Goal: Transaction & Acquisition: Book appointment/travel/reservation

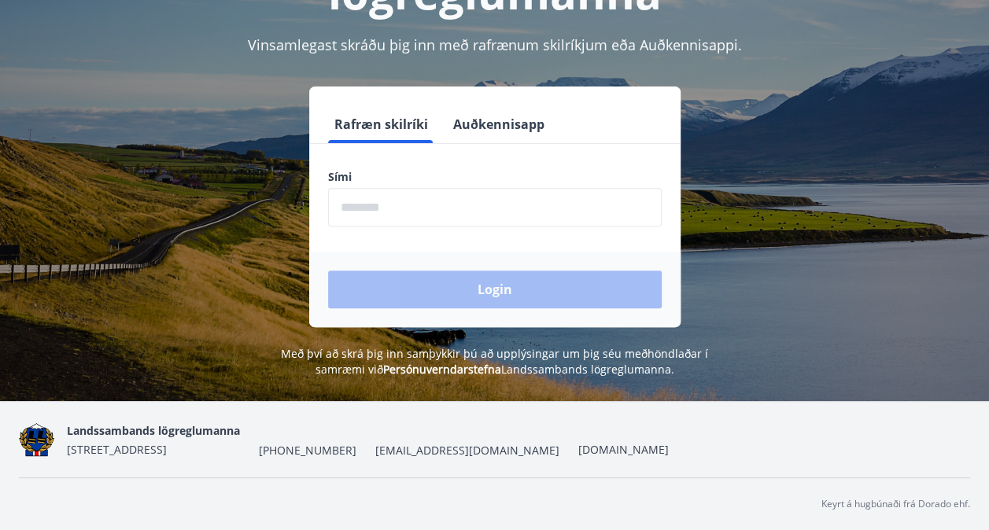
scroll to position [193, 0]
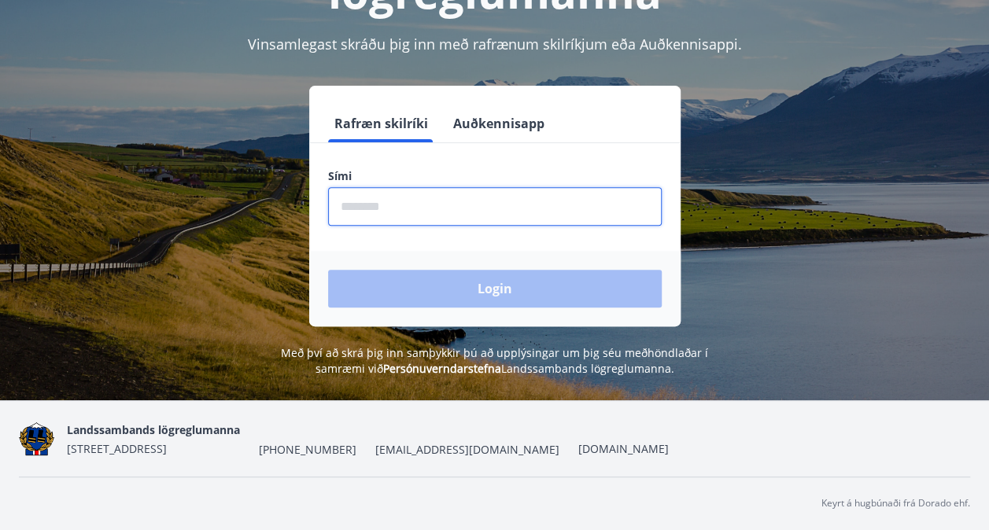
click at [434, 212] on input "phone" at bounding box center [495, 206] width 334 height 39
type input "********"
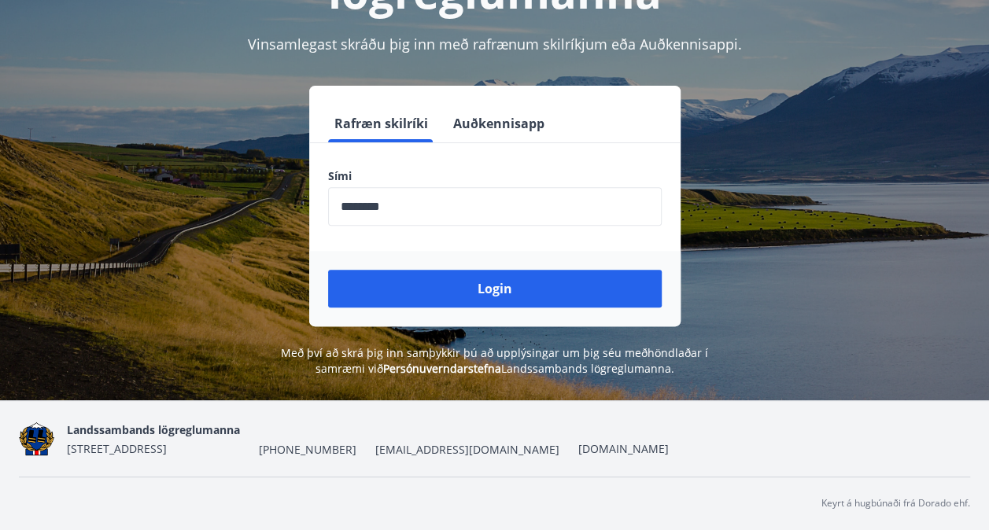
click at [409, 268] on div "Login" at bounding box center [494, 289] width 371 height 76
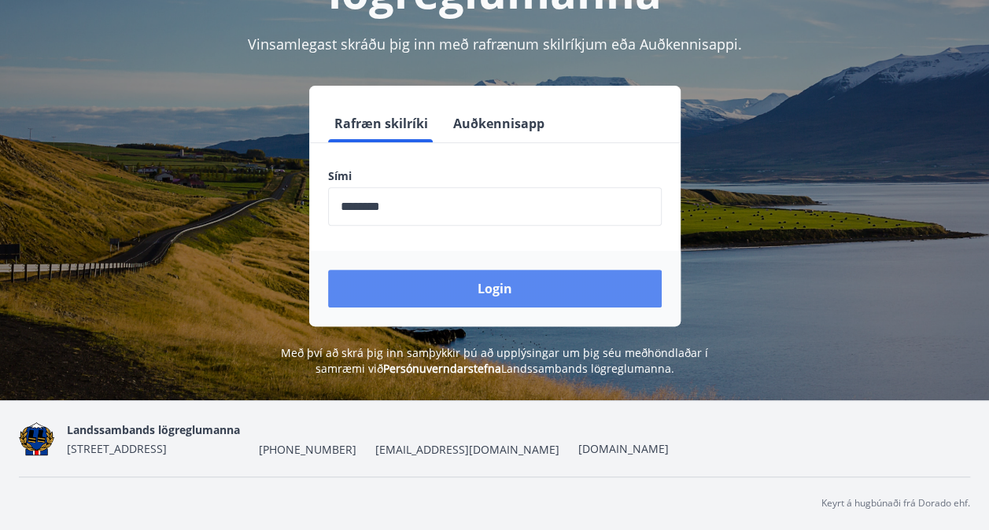
click at [407, 277] on button "Login" at bounding box center [495, 289] width 334 height 38
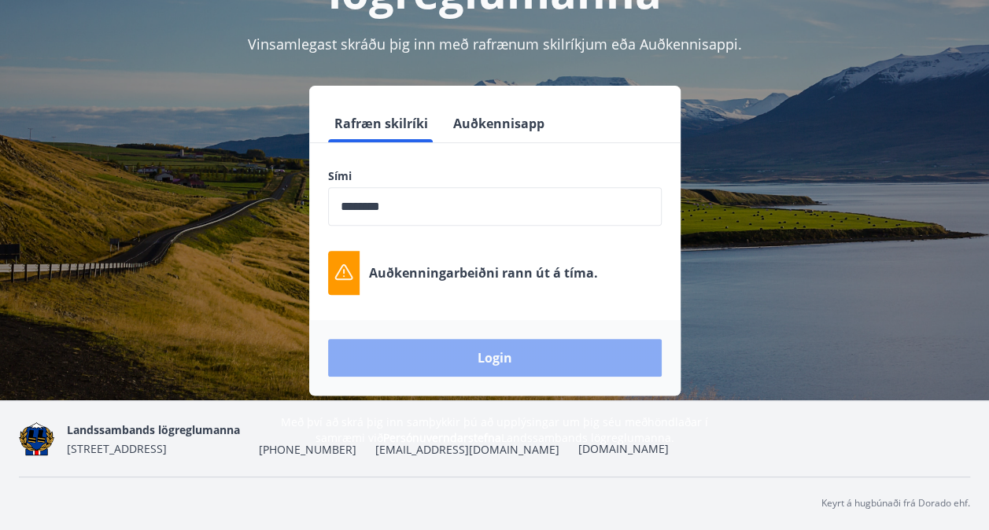
click at [505, 351] on button "Login" at bounding box center [495, 358] width 334 height 38
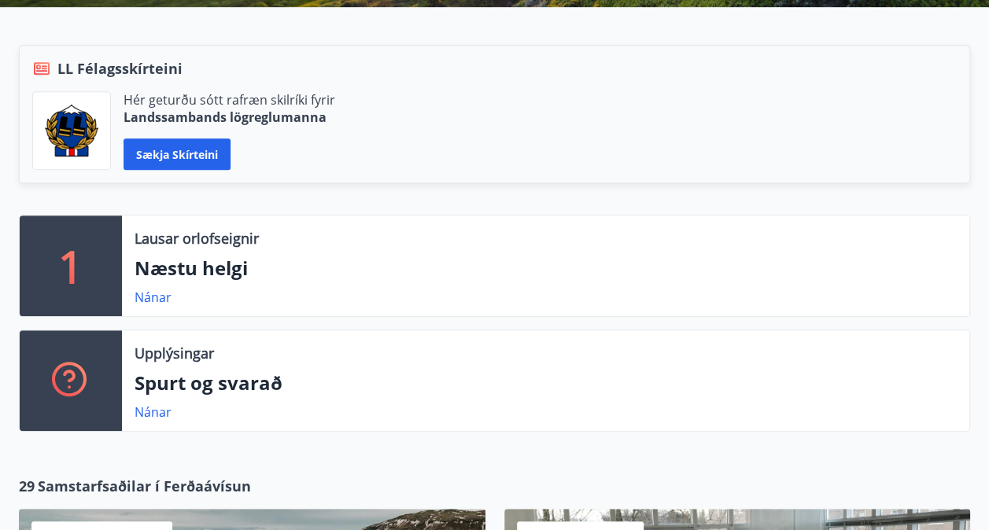
scroll to position [315, 0]
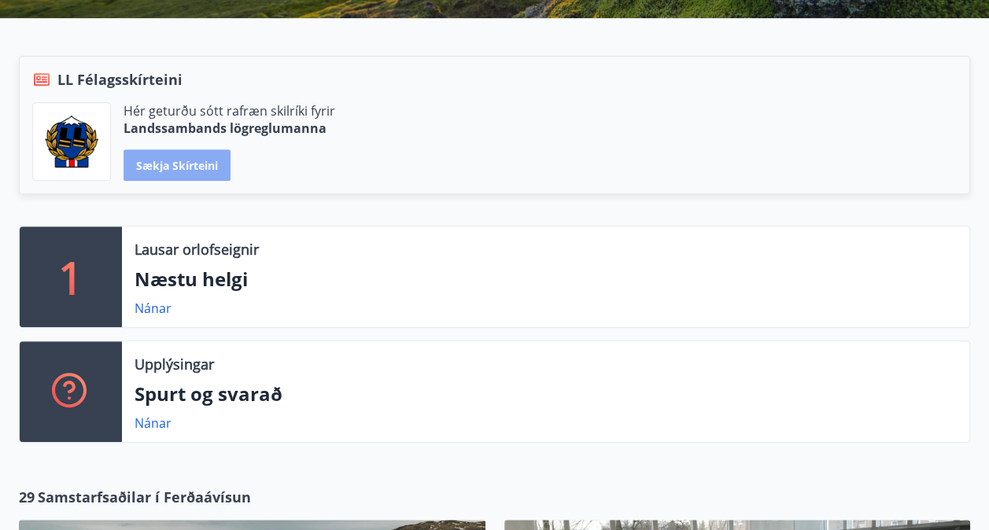
click at [192, 158] on button "Sækja skírteini" at bounding box center [177, 165] width 107 height 31
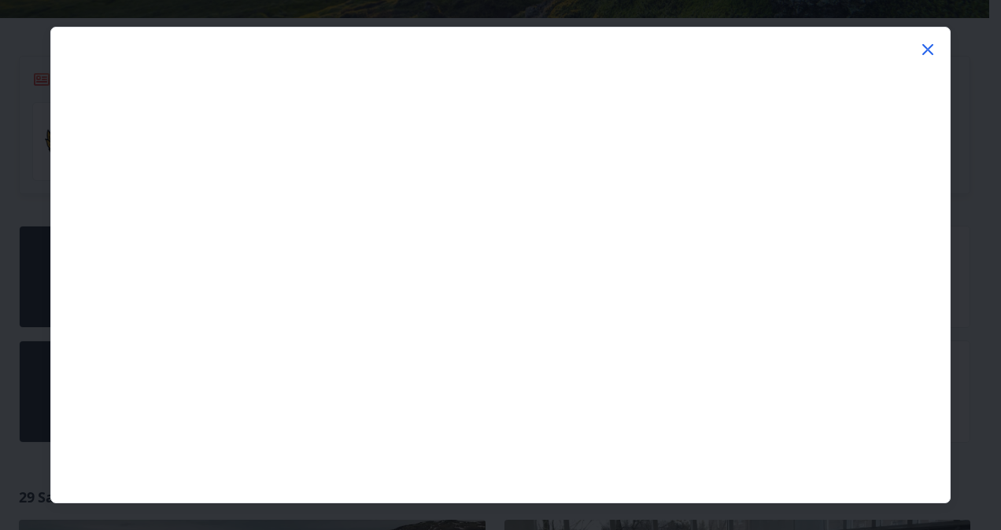
click at [926, 42] on icon at bounding box center [927, 49] width 19 height 19
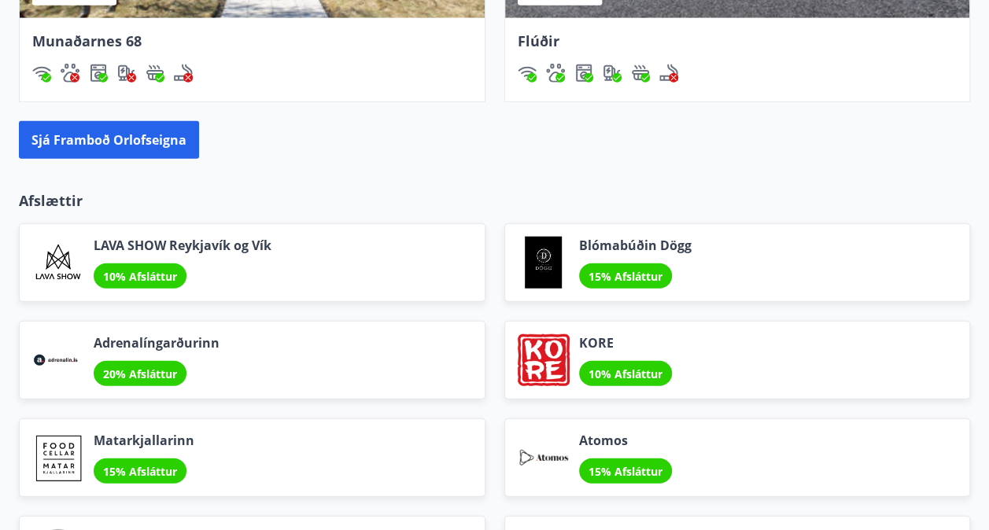
scroll to position [1810, 0]
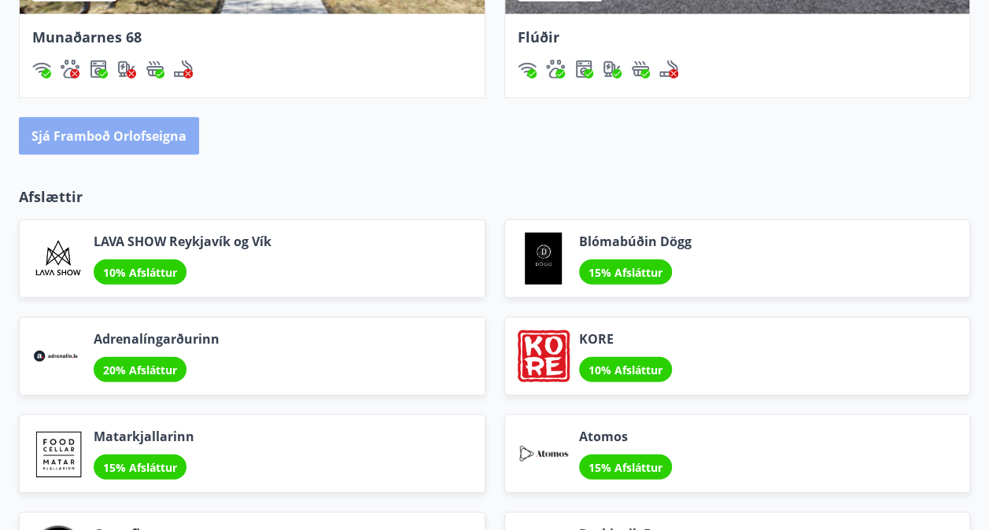
click at [146, 132] on button "Sjá framboð orlofseigna" at bounding box center [109, 136] width 180 height 38
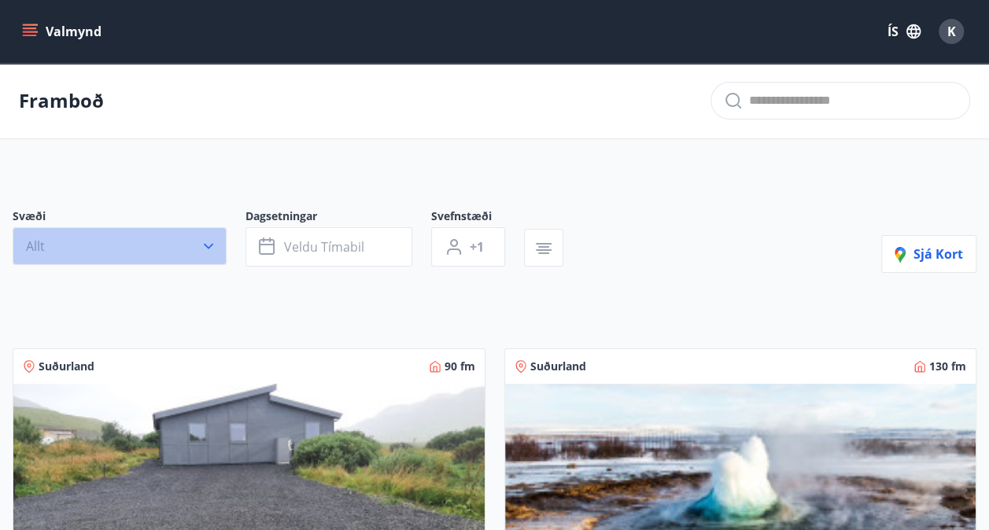
click at [205, 239] on icon "button" at bounding box center [209, 246] width 16 height 16
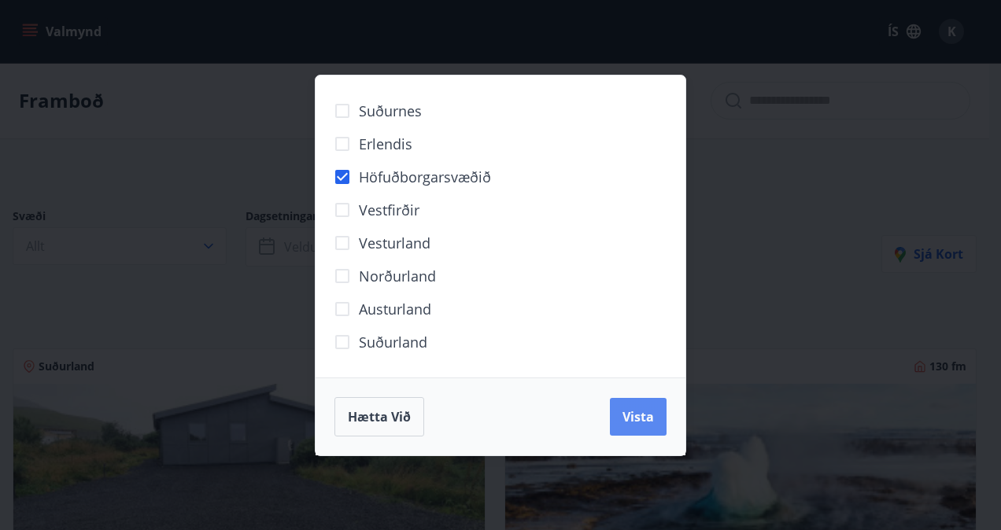
click at [636, 400] on button "Vista" at bounding box center [638, 417] width 57 height 38
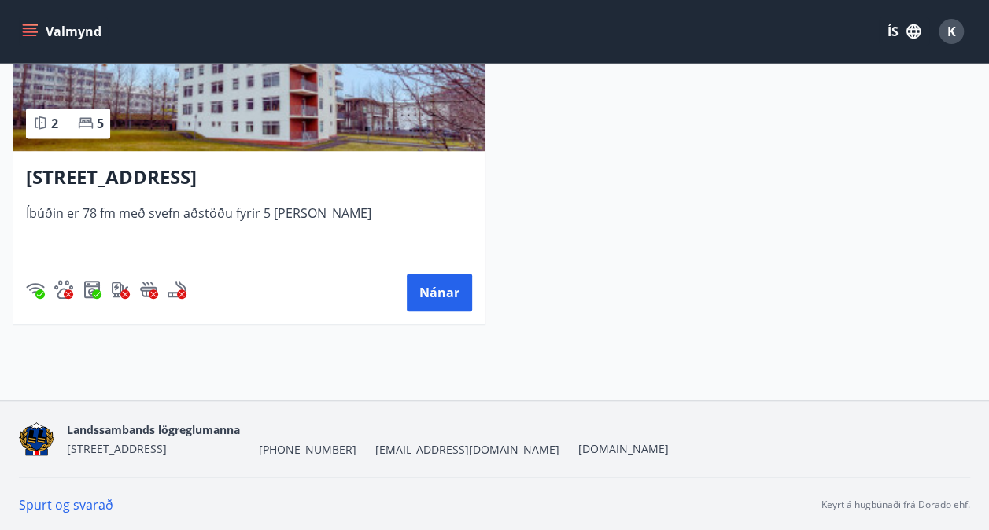
scroll to position [470, 0]
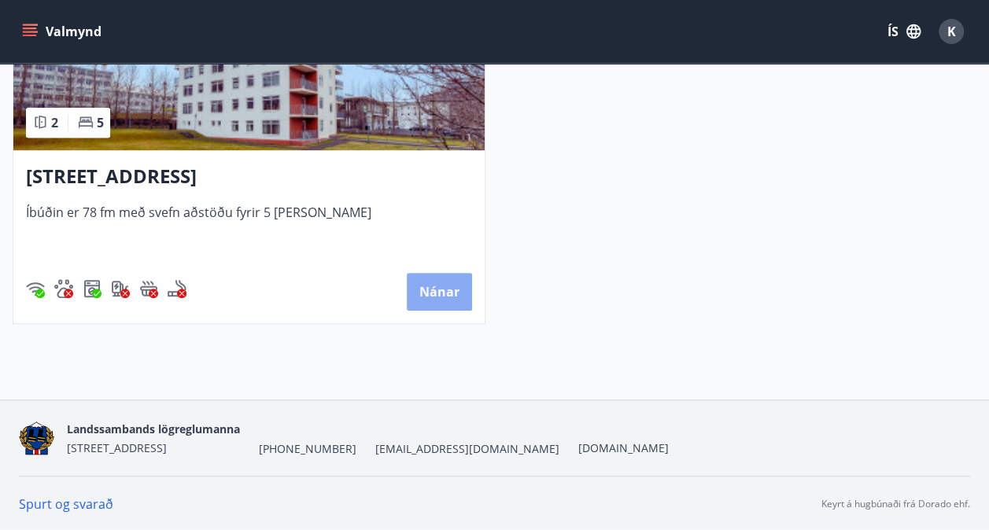
click at [436, 285] on button "Nánar" at bounding box center [439, 292] width 65 height 38
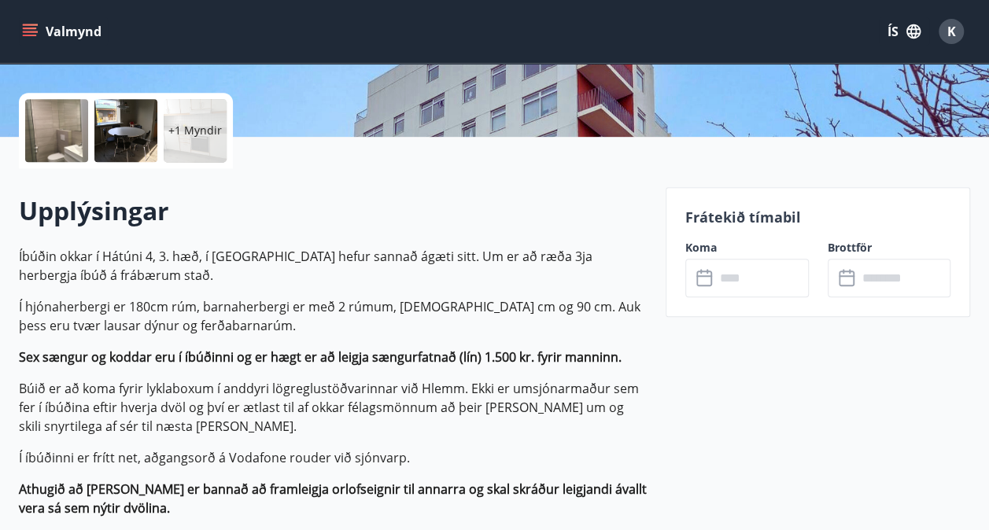
scroll to position [236, 0]
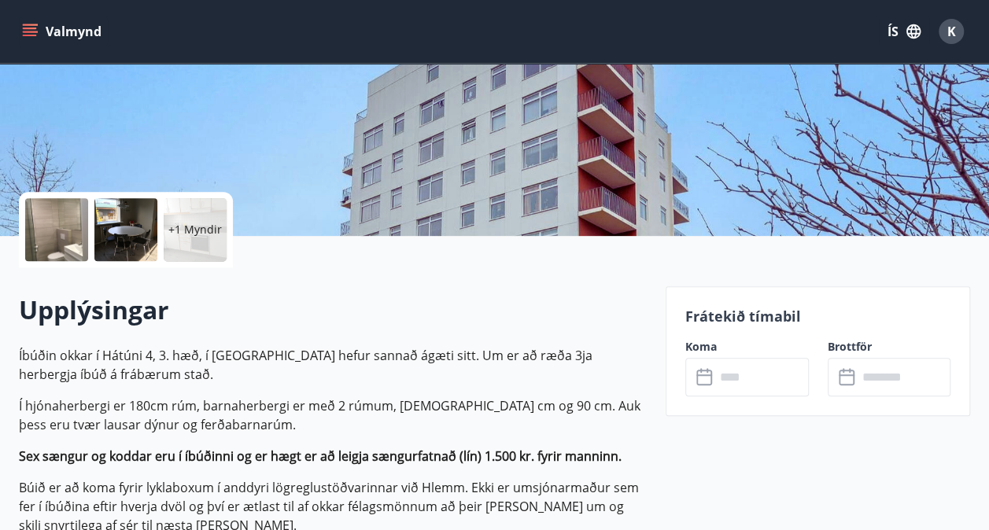
click at [710, 375] on icon at bounding box center [704, 376] width 16 height 2
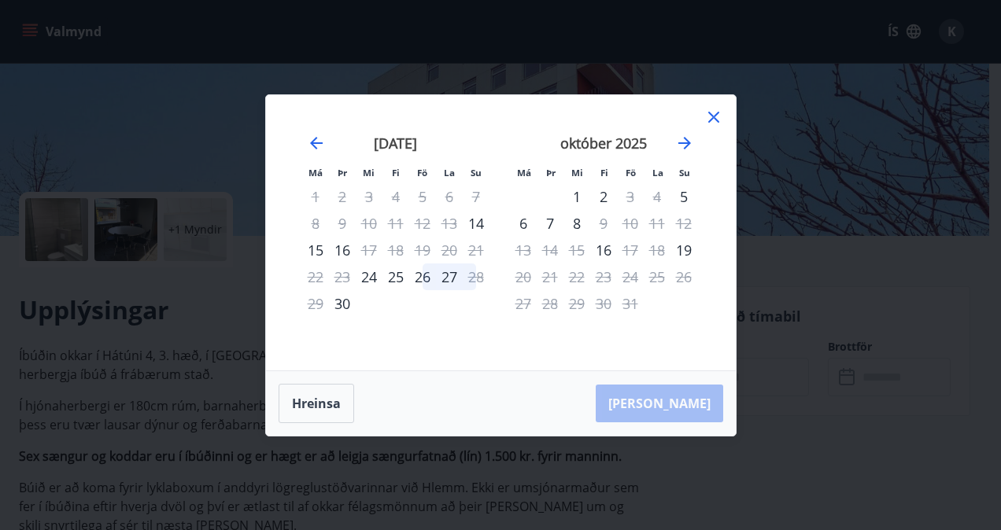
click at [423, 273] on div "26" at bounding box center [422, 277] width 27 height 27
click at [415, 273] on div "26" at bounding box center [422, 277] width 27 height 27
click at [395, 272] on div "25" at bounding box center [395, 277] width 27 height 27
click at [310, 135] on icon "Move backward to switch to the previous month." at bounding box center [316, 143] width 19 height 19
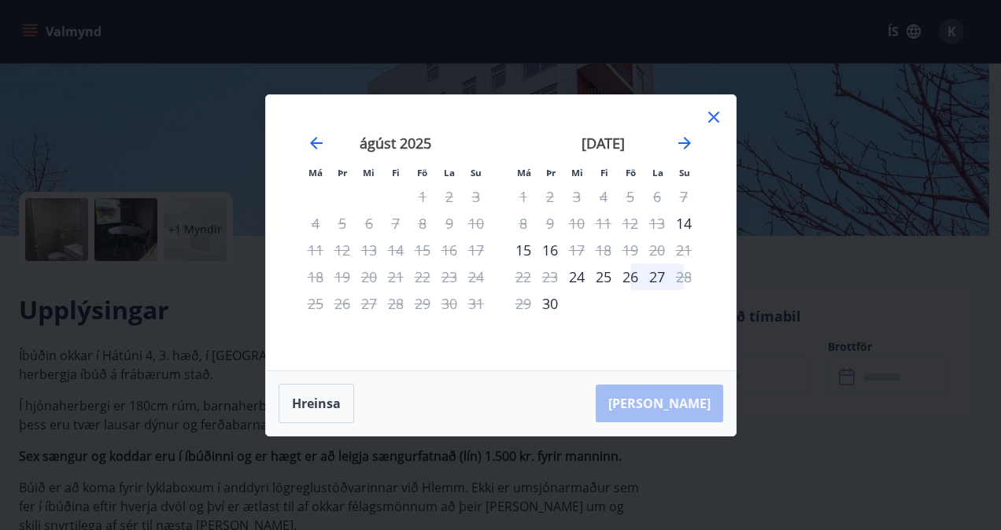
click at [631, 274] on div "26" at bounding box center [630, 277] width 27 height 27
click at [658, 271] on div "27" at bounding box center [657, 277] width 27 height 27
click at [656, 271] on div "27" at bounding box center [657, 277] width 27 height 27
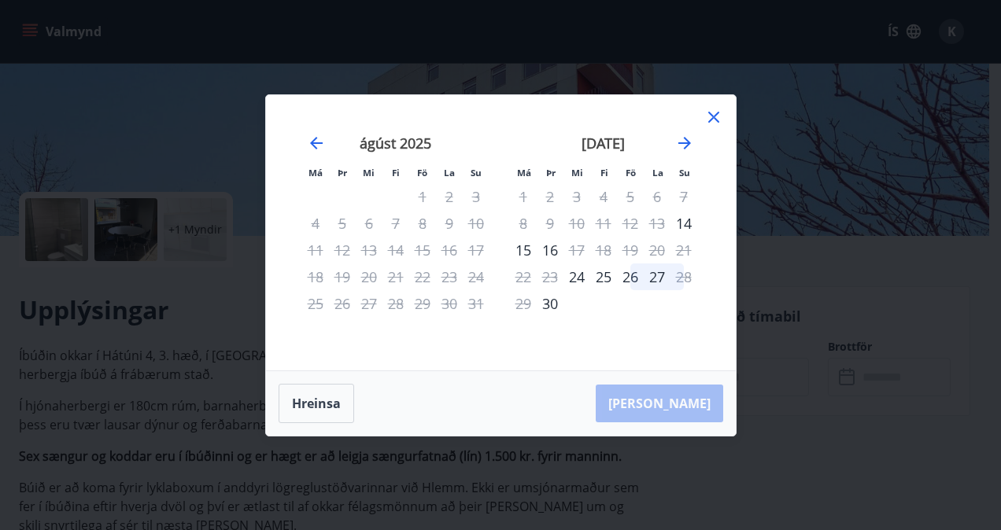
click at [656, 271] on div "27" at bounding box center [657, 277] width 27 height 27
click at [631, 272] on div "26" at bounding box center [630, 277] width 27 height 27
click at [653, 272] on div "27" at bounding box center [657, 277] width 27 height 27
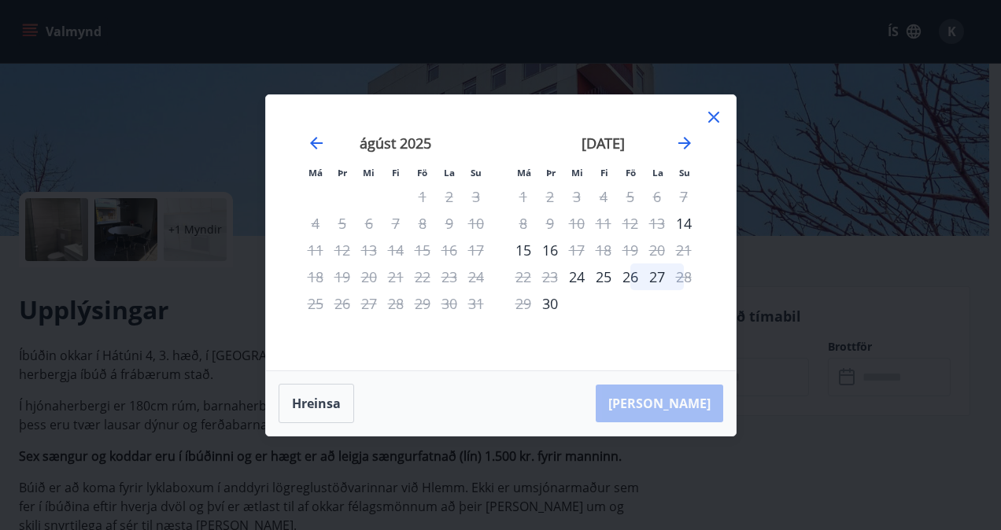
click at [653, 272] on div "27" at bounding box center [657, 277] width 27 height 27
click at [630, 272] on div "26" at bounding box center [630, 277] width 27 height 27
click at [602, 269] on div "25" at bounding box center [603, 277] width 27 height 27
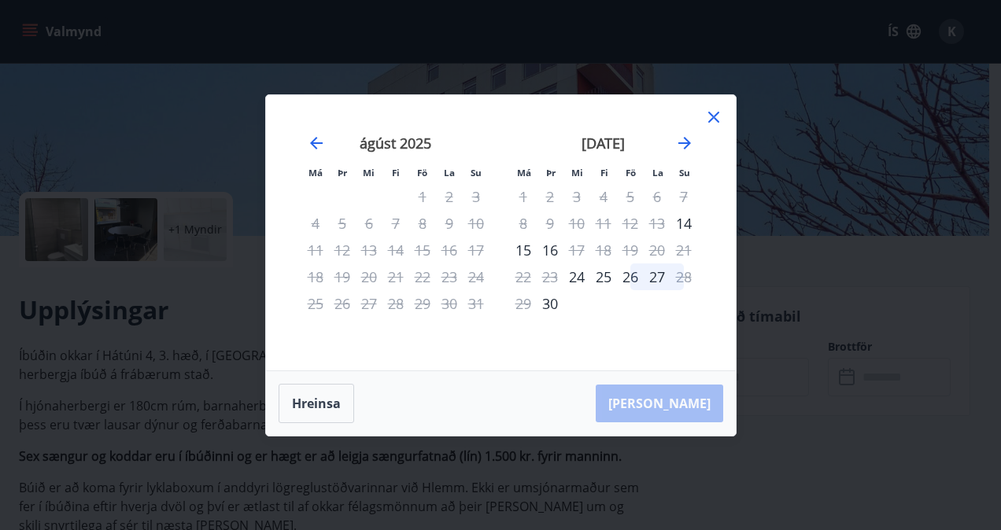
click at [602, 269] on div "25" at bounding box center [603, 277] width 27 height 27
click at [628, 273] on div "26" at bounding box center [630, 277] width 27 height 27
click at [658, 271] on div "27" at bounding box center [657, 277] width 27 height 27
click at [603, 273] on div "25" at bounding box center [603, 277] width 27 height 27
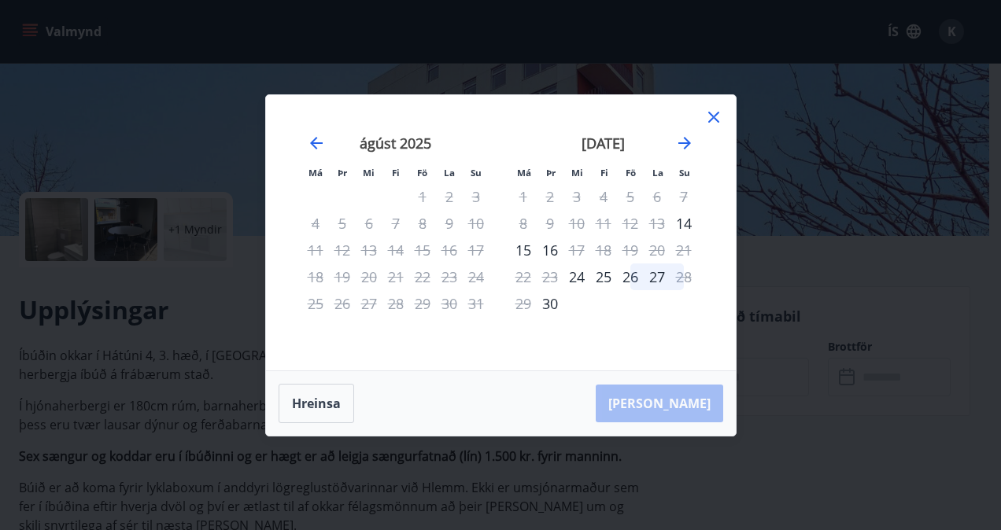
click at [652, 271] on div "27" at bounding box center [657, 277] width 27 height 27
click at [683, 397] on div "Hreinsa Taka Frá" at bounding box center [501, 403] width 470 height 65
click at [683, 392] on div "Hreinsa Taka Frá" at bounding box center [501, 403] width 470 height 65
drag, startPoint x: 683, startPoint y: 392, endPoint x: 636, endPoint y: 322, distance: 84.5
click at [636, 322] on div "september 2025 1 2 3 4 5 6 7 8 9 10 11 12 13 14 15 16 17 18 19 20 21 22 23 24 2…" at bounding box center [604, 243] width 208 height 258
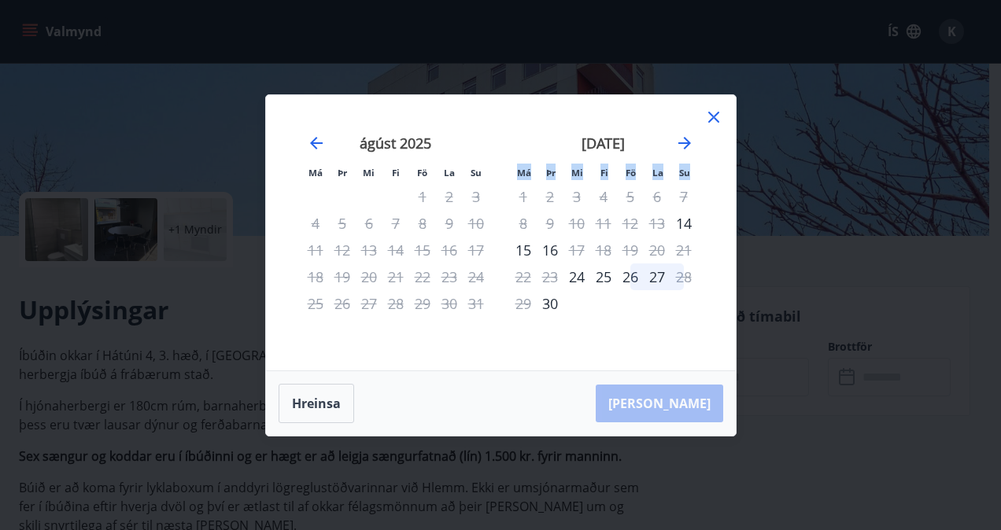
click at [650, 275] on div "27" at bounding box center [657, 277] width 27 height 27
click at [628, 280] on div "26" at bounding box center [630, 277] width 27 height 27
click at [713, 110] on icon at bounding box center [713, 117] width 19 height 19
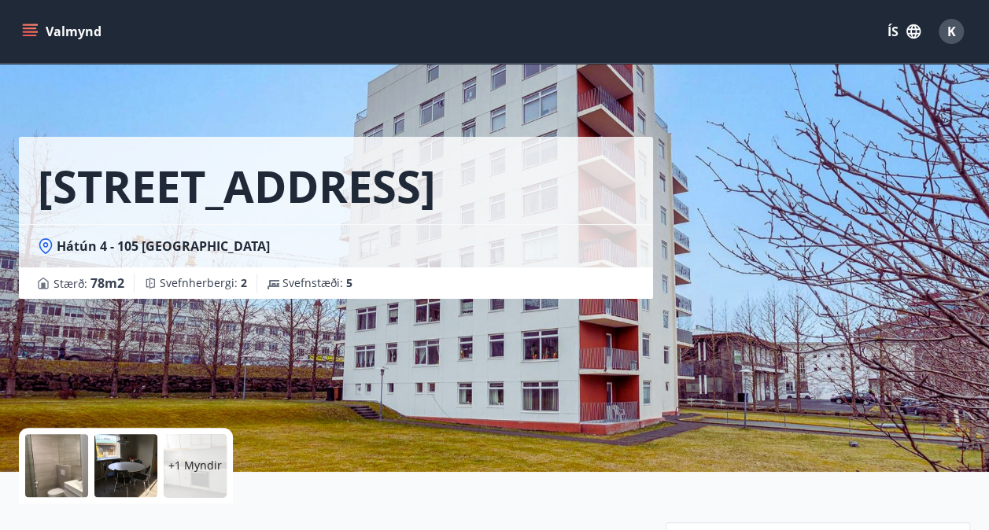
scroll to position [0, 0]
click at [37, 23] on button "Valmynd" at bounding box center [63, 31] width 89 height 28
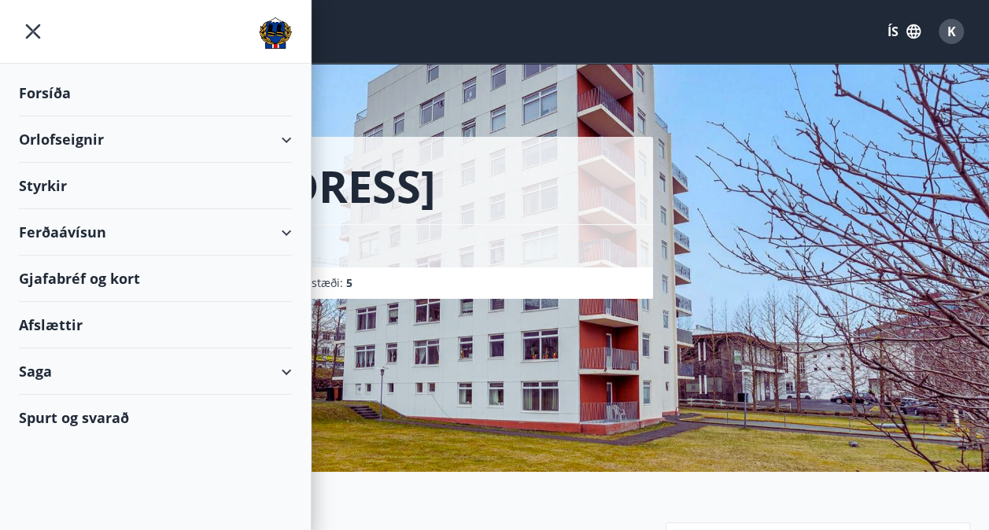
click at [86, 133] on div "Orlofseignir" at bounding box center [155, 139] width 273 height 46
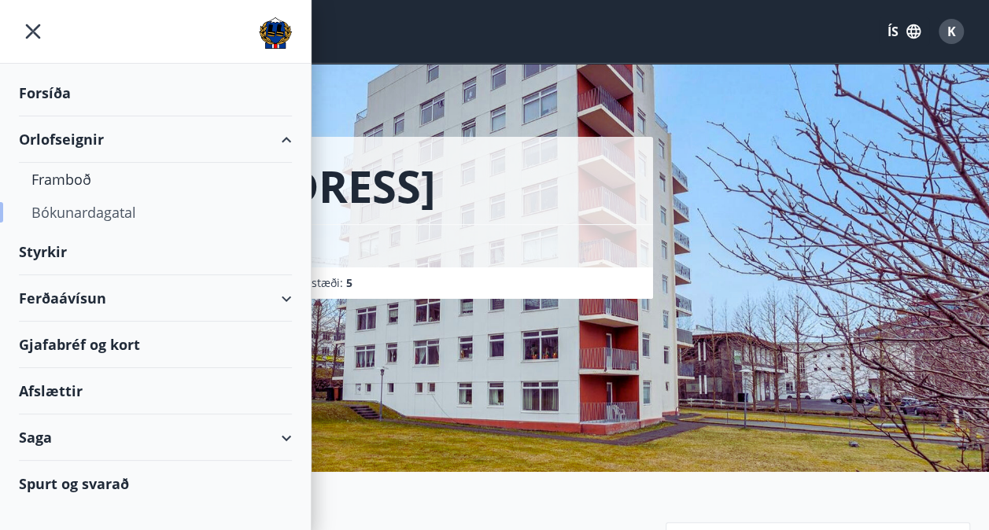
click at [105, 208] on div "Bókunardagatal" at bounding box center [155, 212] width 248 height 33
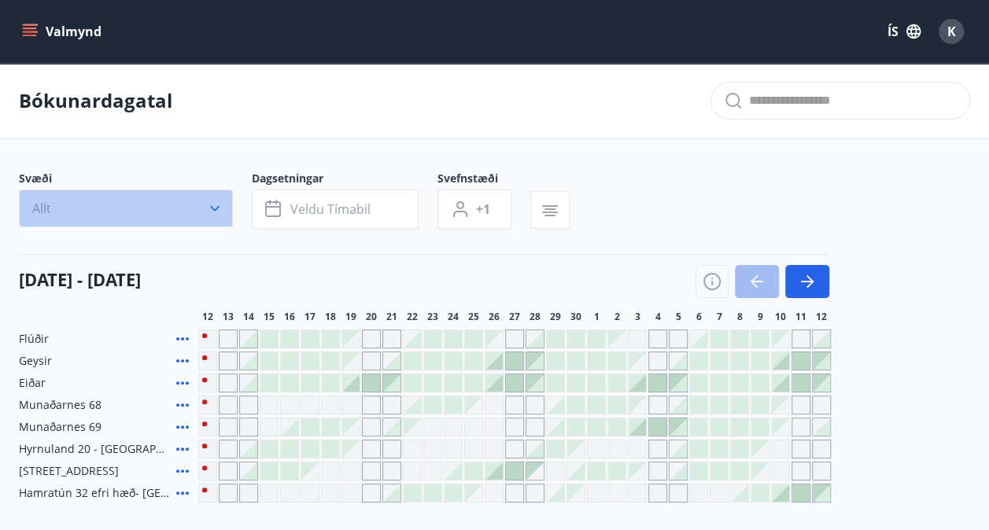
click at [212, 205] on icon "button" at bounding box center [215, 209] width 16 height 16
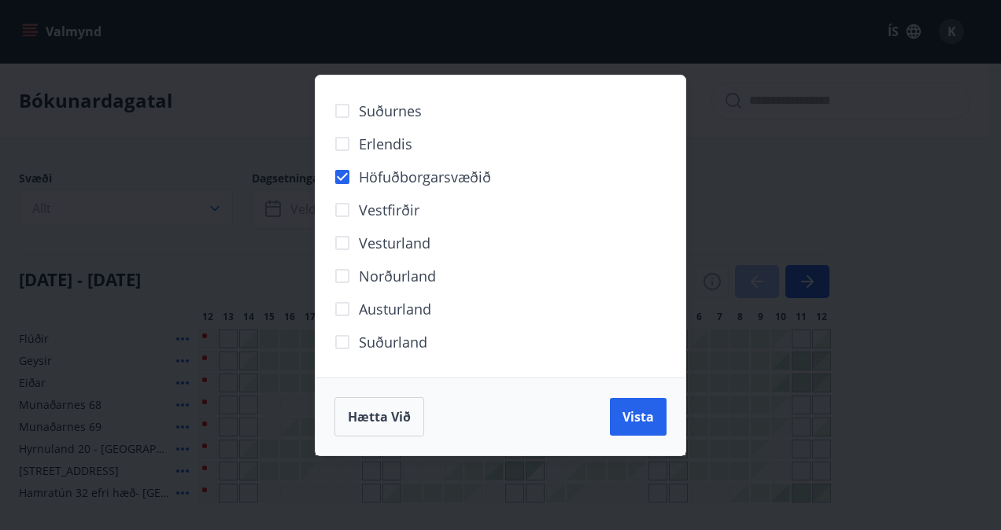
click at [626, 403] on button "Vista" at bounding box center [638, 417] width 57 height 38
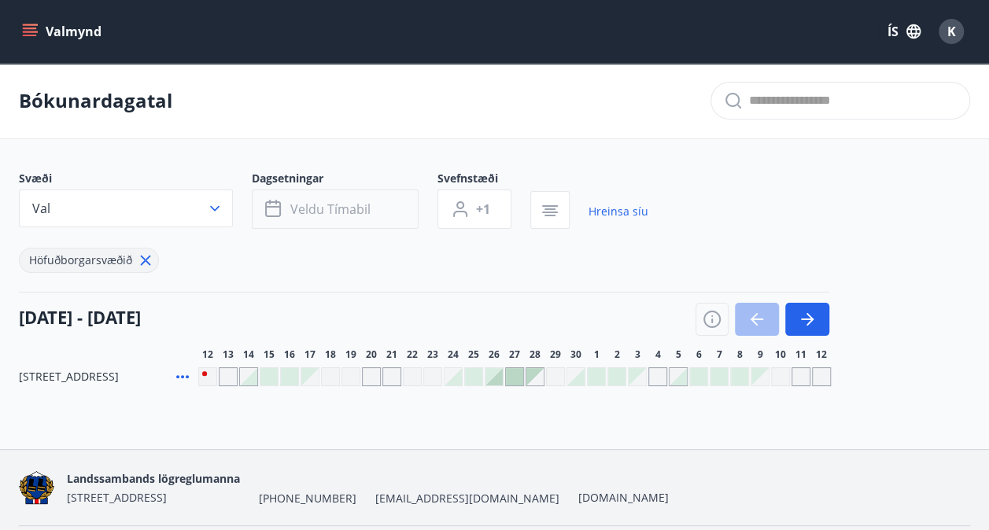
click at [273, 203] on icon "button" at bounding box center [274, 209] width 19 height 19
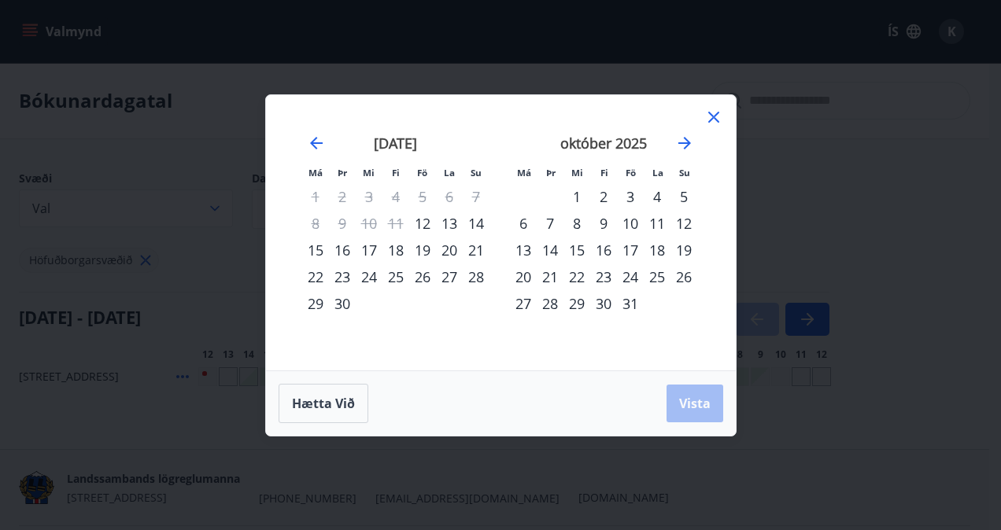
click at [423, 272] on div "26" at bounding box center [422, 277] width 27 height 27
click at [476, 271] on div "28" at bounding box center [476, 277] width 27 height 27
click at [449, 275] on div "27" at bounding box center [449, 277] width 27 height 27
click at [427, 275] on div "26" at bounding box center [422, 277] width 27 height 27
click at [477, 273] on div "28" at bounding box center [476, 277] width 27 height 27
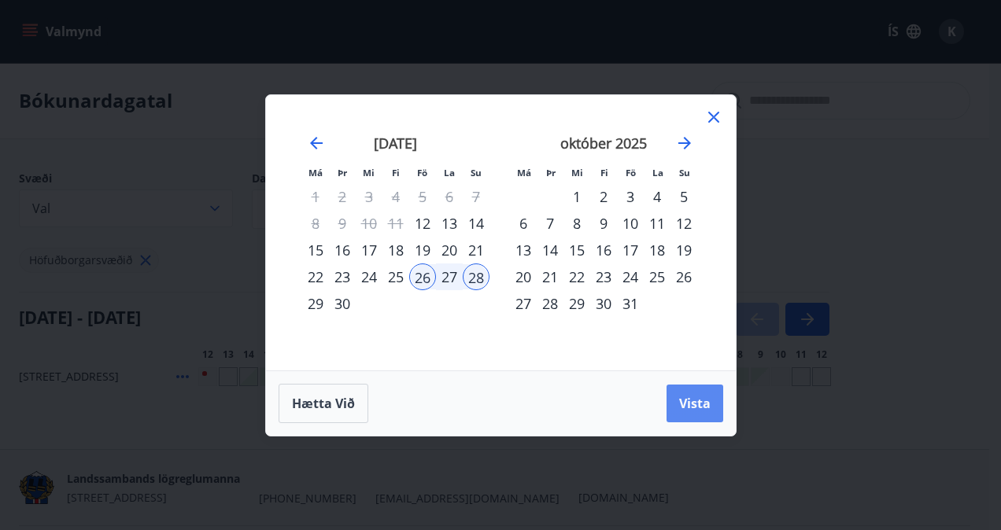
click at [688, 396] on span "Vista" at bounding box center [694, 403] width 31 height 17
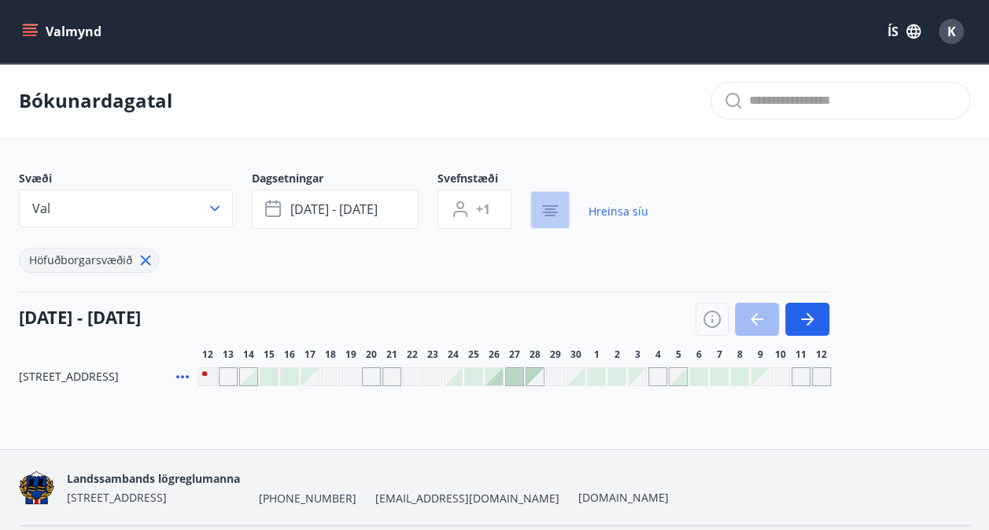
click at [548, 204] on icon "button" at bounding box center [550, 210] width 19 height 19
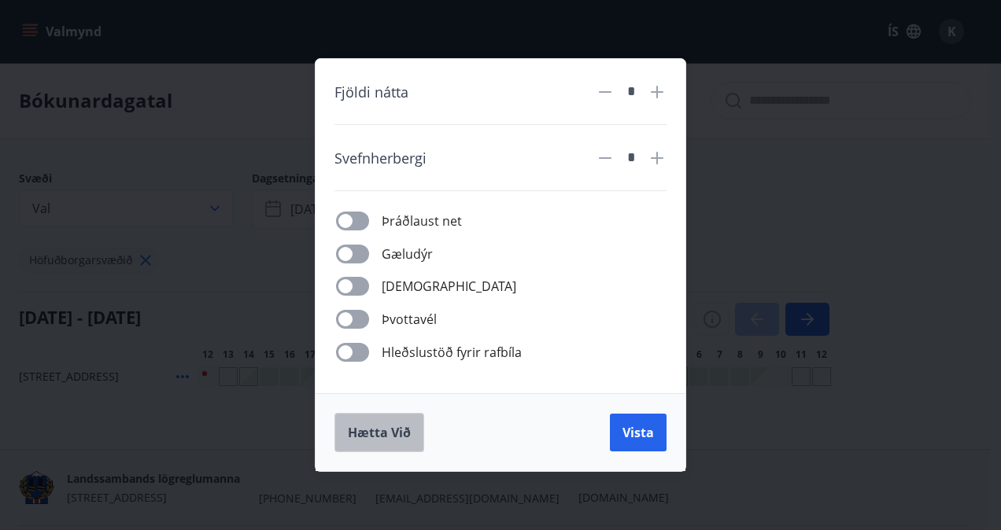
click at [384, 427] on span "Hætta við" at bounding box center [379, 432] width 63 height 17
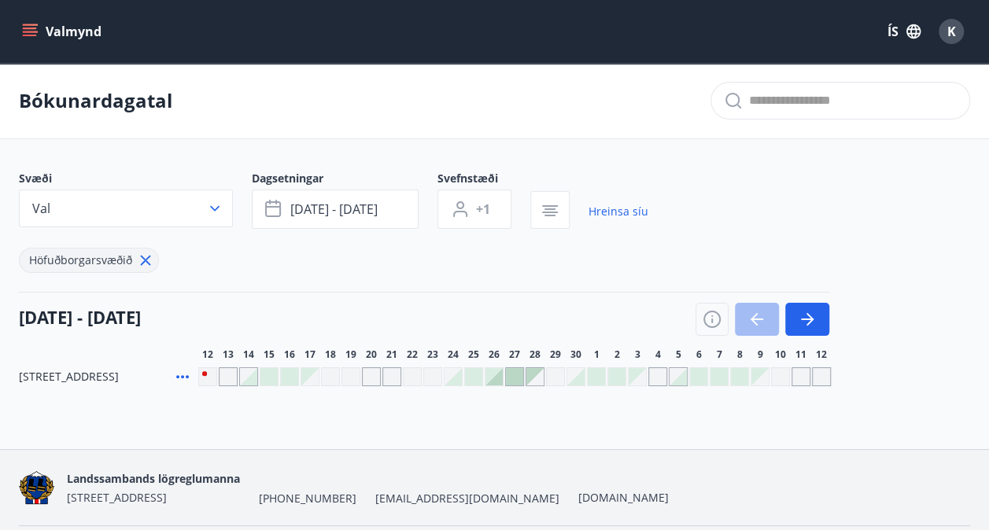
scroll to position [50, 0]
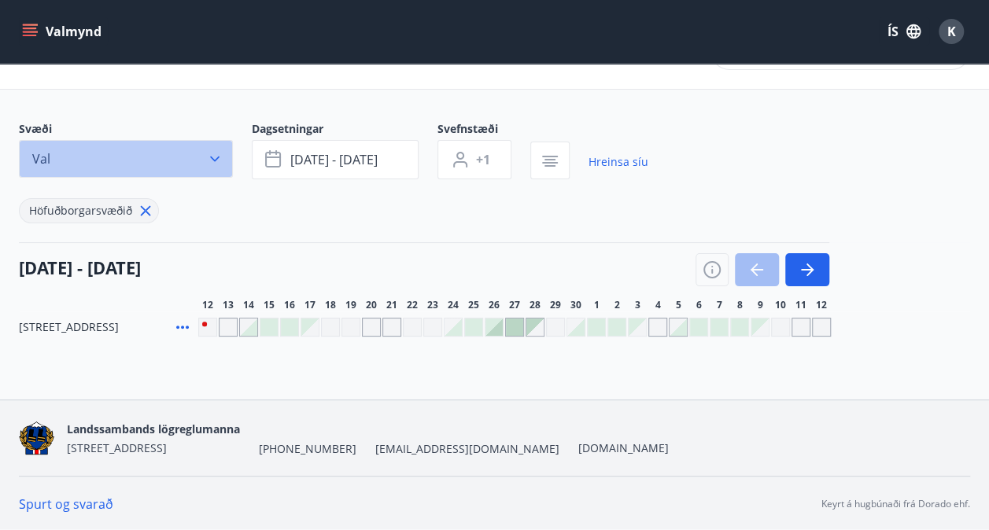
click at [216, 154] on icon "button" at bounding box center [215, 159] width 16 height 16
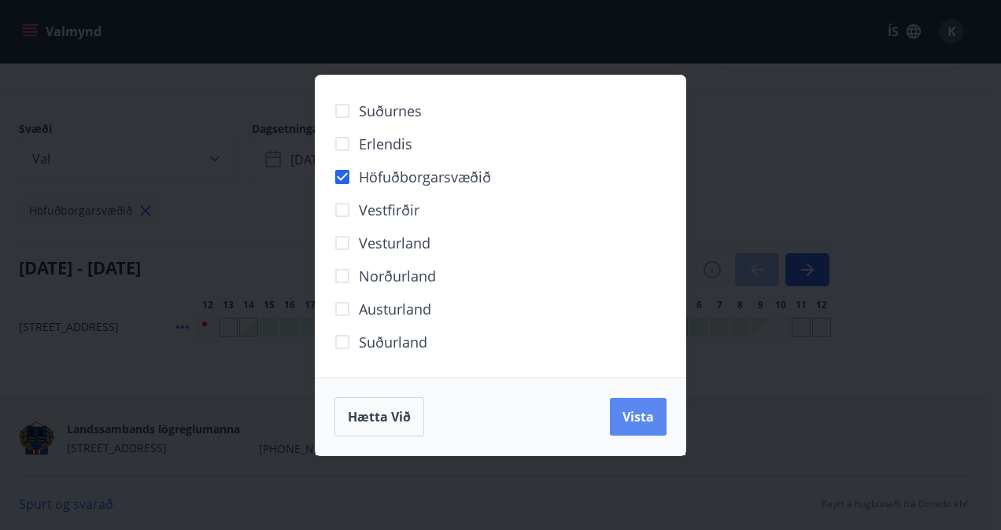
click at [637, 407] on button "Vista" at bounding box center [638, 417] width 57 height 38
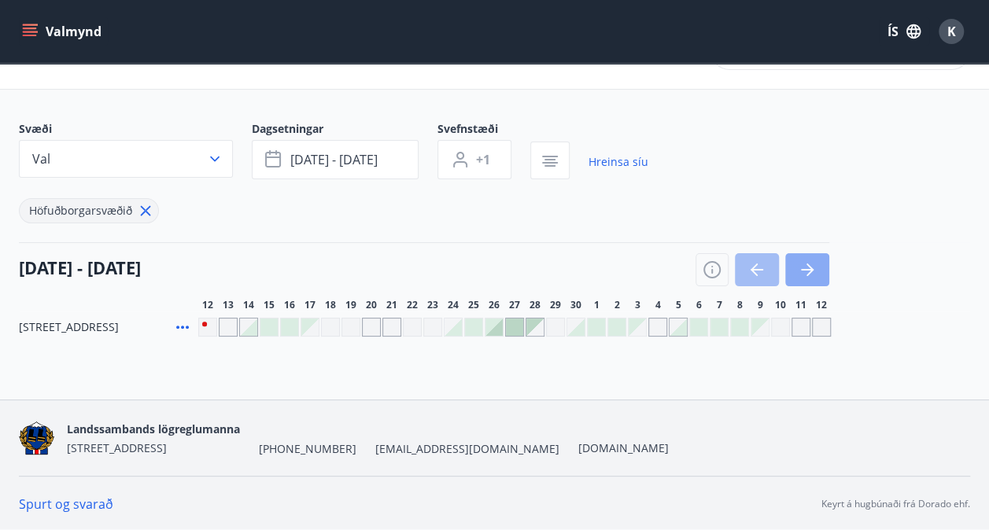
click at [811, 266] on icon "button" at bounding box center [810, 270] width 7 height 13
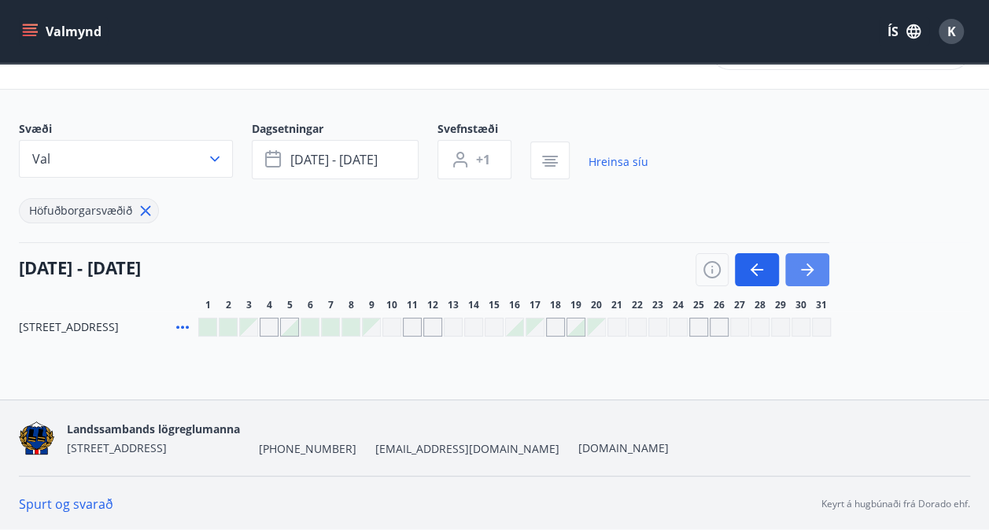
click at [809, 266] on icon "button" at bounding box center [807, 269] width 19 height 19
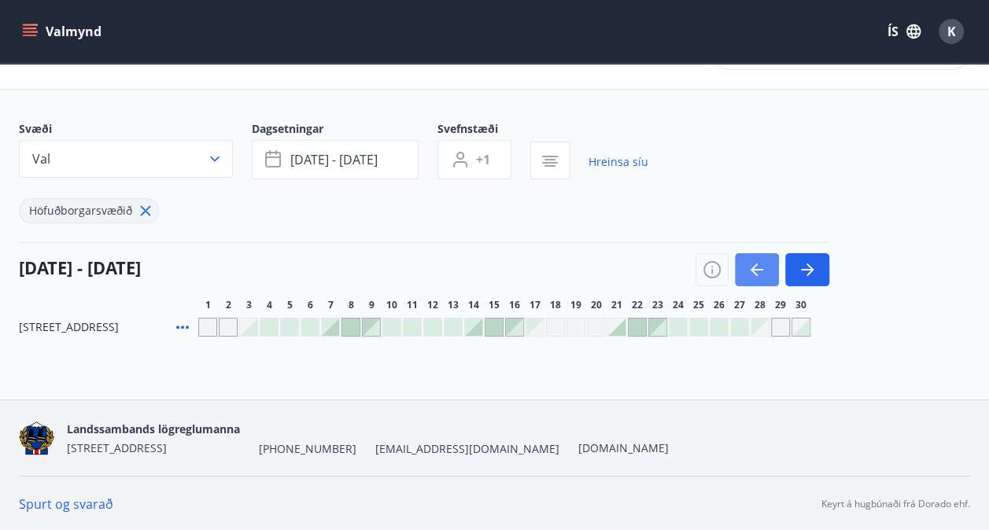
click at [752, 262] on icon "button" at bounding box center [757, 269] width 19 height 19
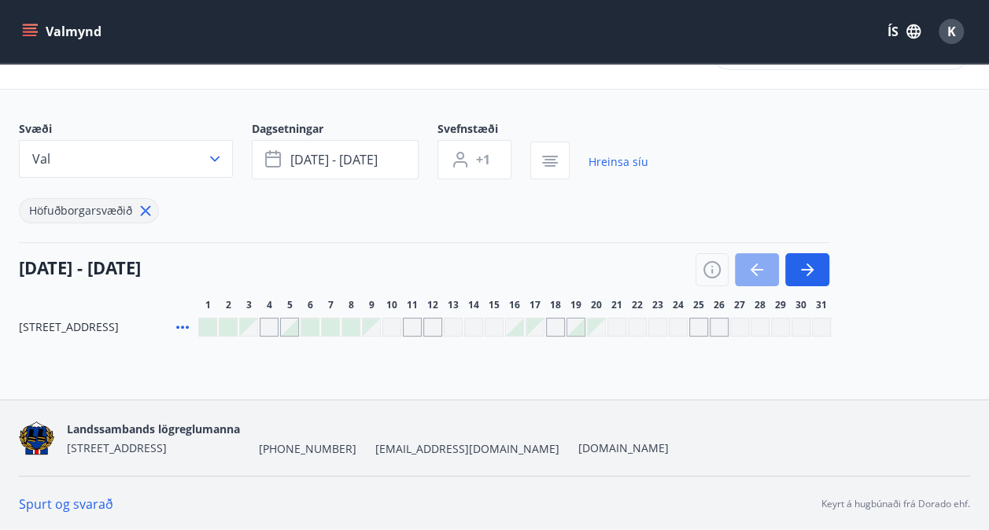
click at [752, 262] on icon "button" at bounding box center [757, 269] width 19 height 19
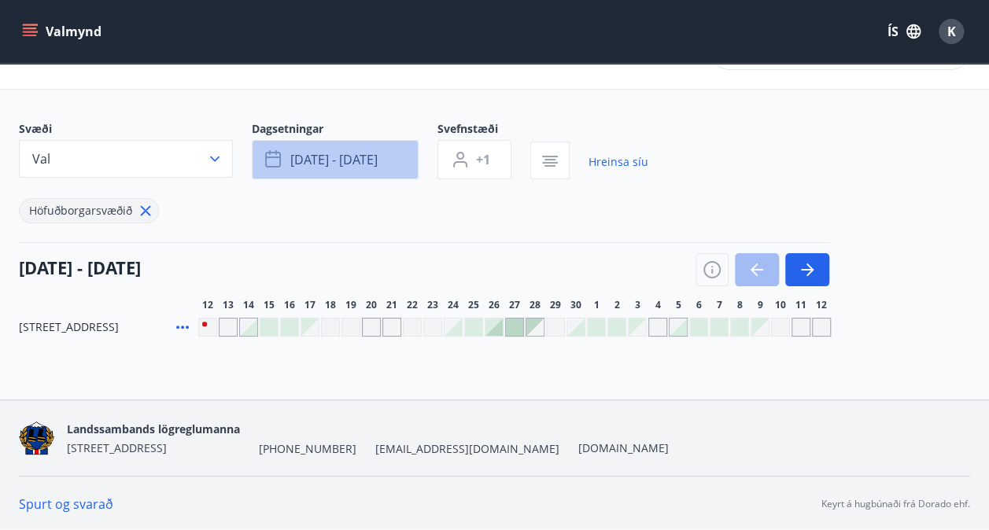
click at [324, 153] on span "sep 26 - sep 28" at bounding box center [333, 159] width 87 height 17
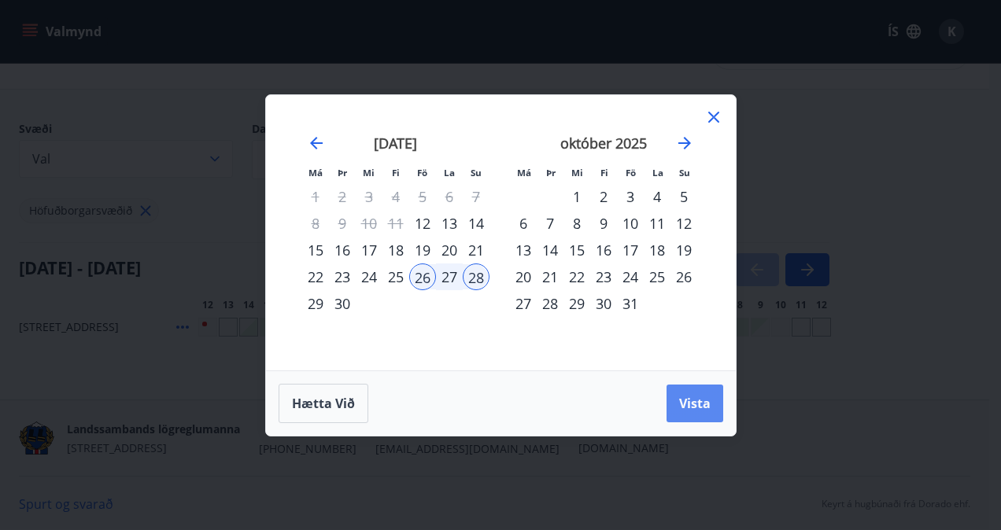
click at [693, 393] on button "Vista" at bounding box center [695, 404] width 57 height 38
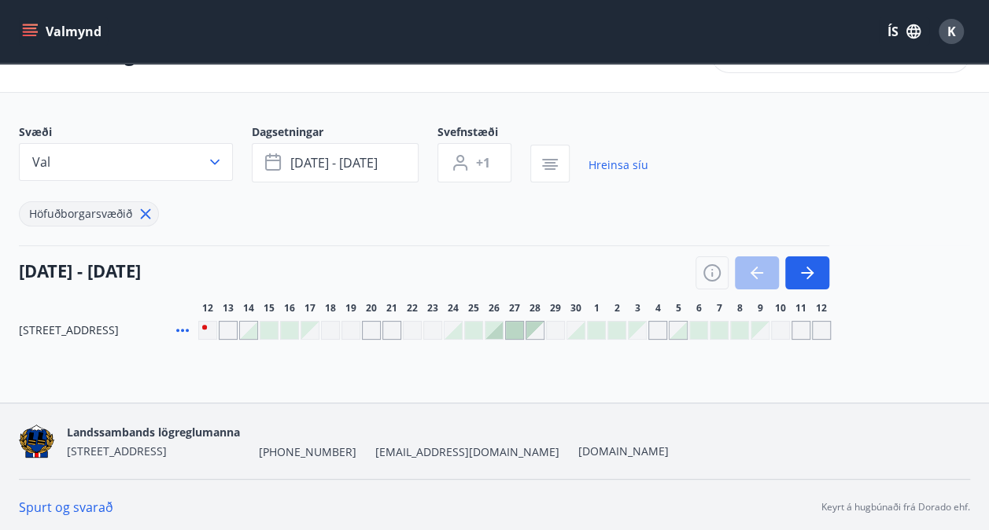
scroll to position [0, 0]
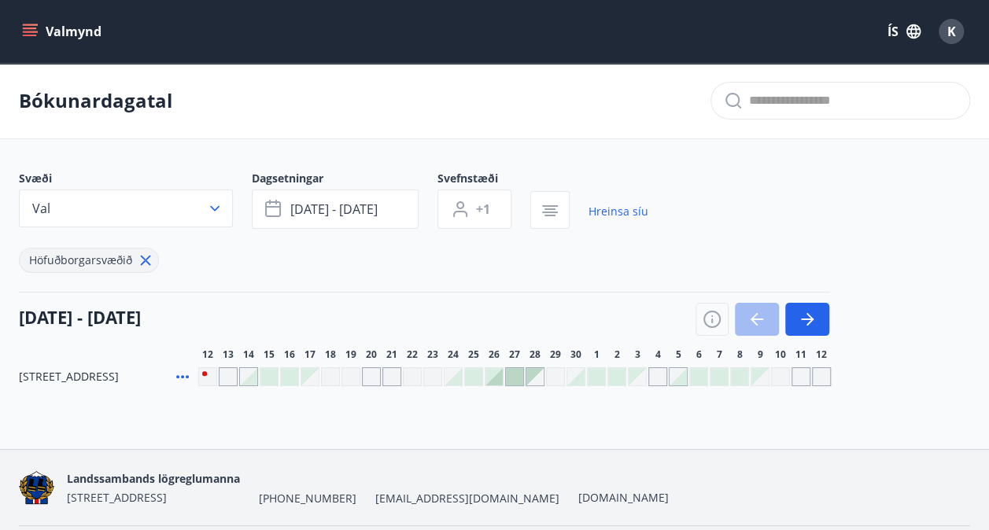
click at [492, 371] on div at bounding box center [494, 376] width 17 height 17
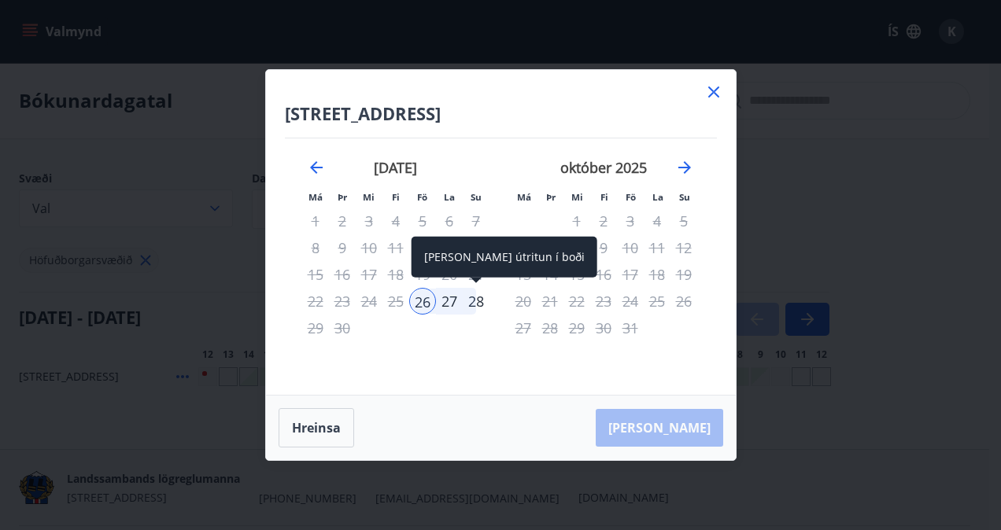
click at [478, 300] on div "28" at bounding box center [476, 301] width 27 height 27
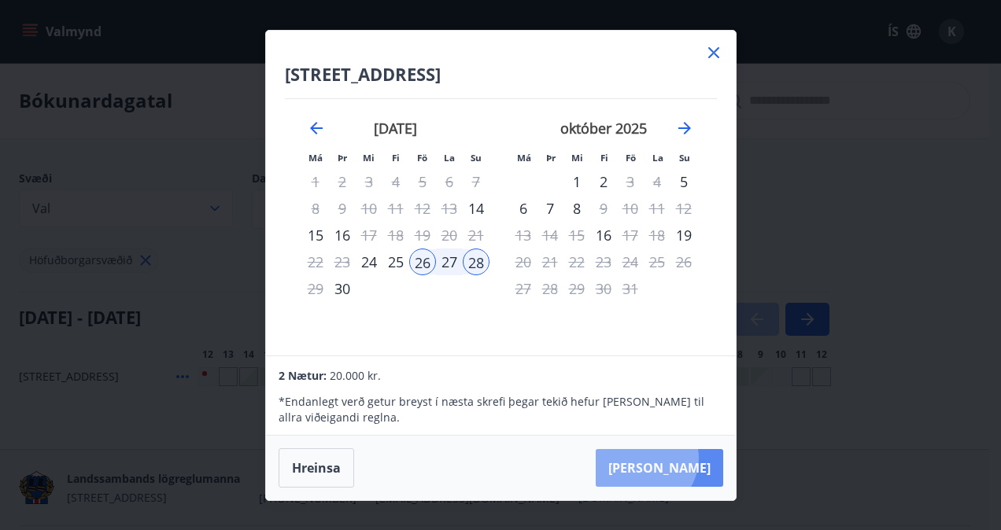
click at [692, 458] on button "Taka Frá" at bounding box center [659, 468] width 127 height 38
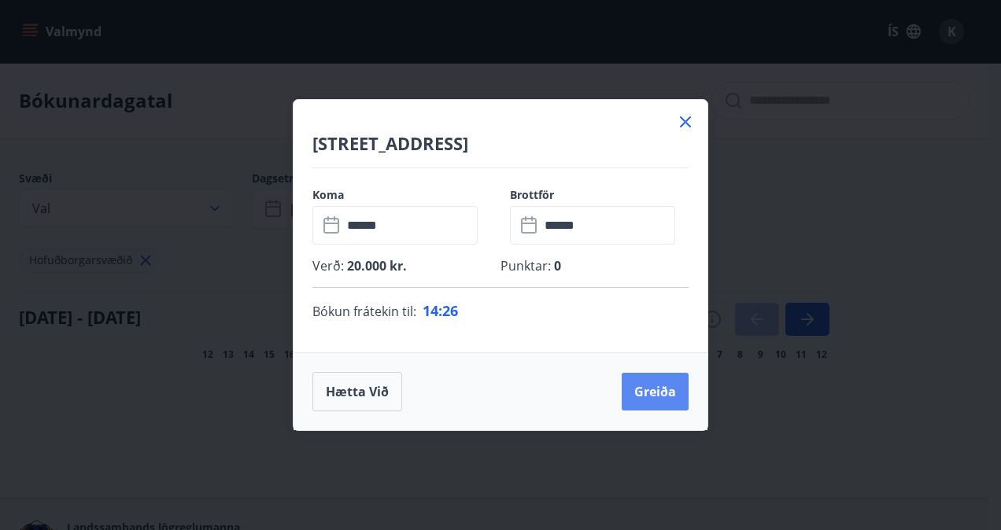
click at [651, 387] on button "Greiða" at bounding box center [655, 392] width 67 height 38
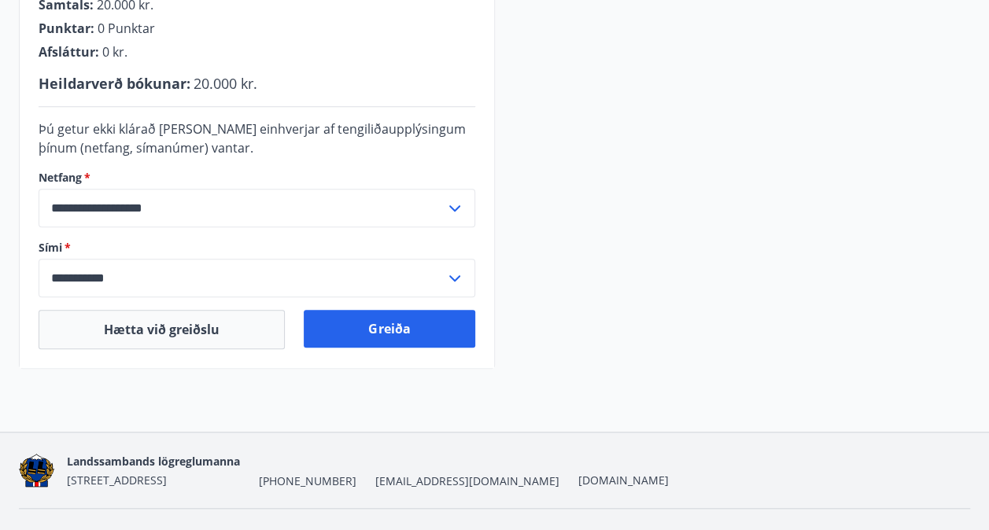
scroll to position [472, 0]
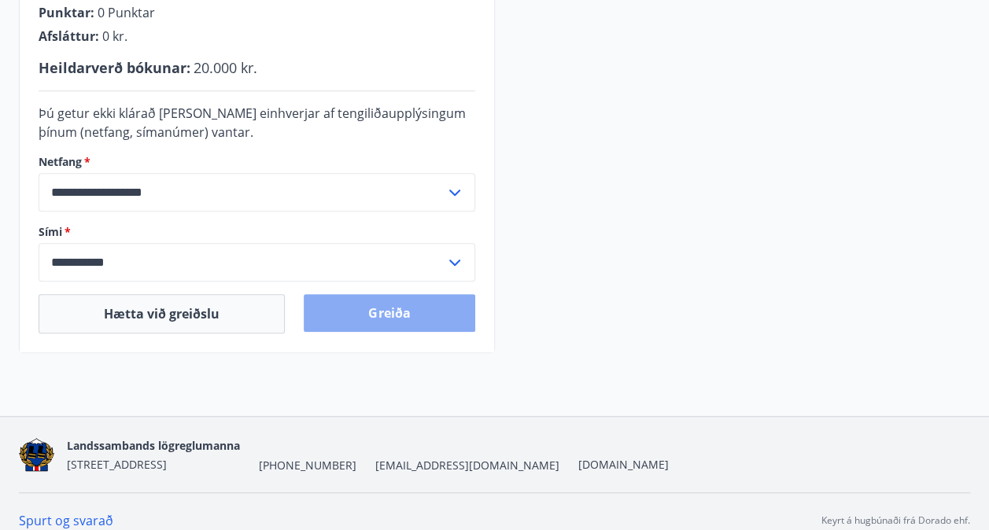
click at [397, 305] on button "Greiða" at bounding box center [389, 313] width 171 height 38
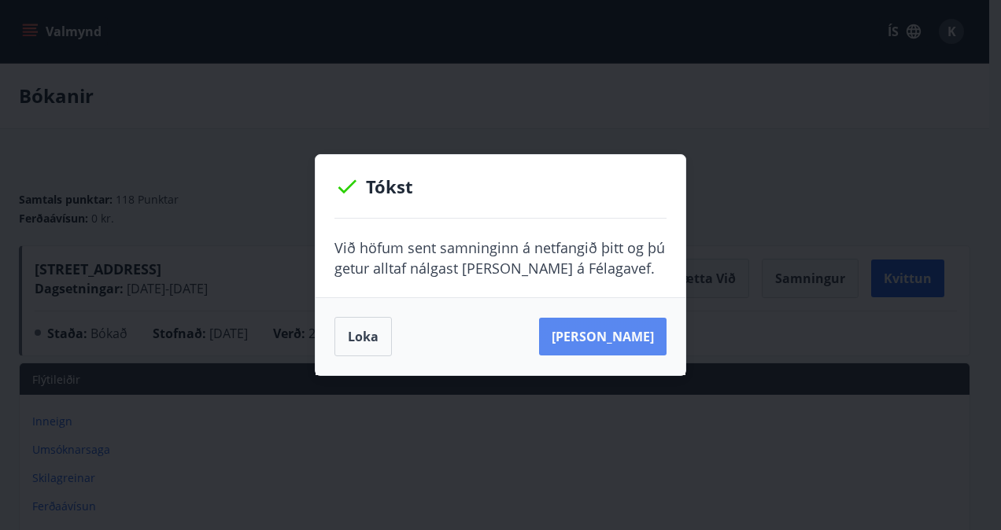
click at [612, 334] on button "Sjá samning" at bounding box center [602, 337] width 127 height 38
